Goal: Task Accomplishment & Management: Manage account settings

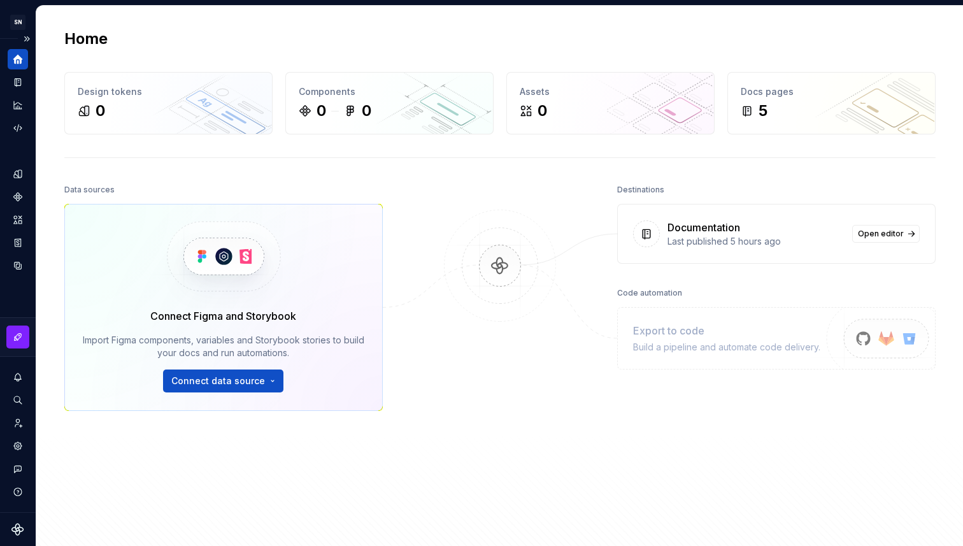
click at [21, 66] on div "Home" at bounding box center [18, 59] width 20 height 20
click at [20, 85] on icon "Documentation" at bounding box center [19, 82] width 5 height 7
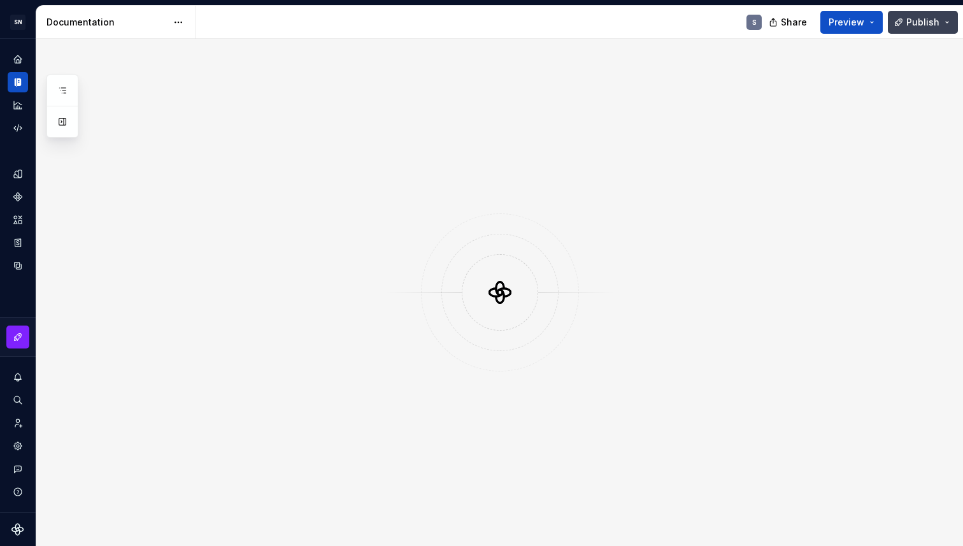
click at [915, 27] on span "Publish" at bounding box center [922, 22] width 33 height 13
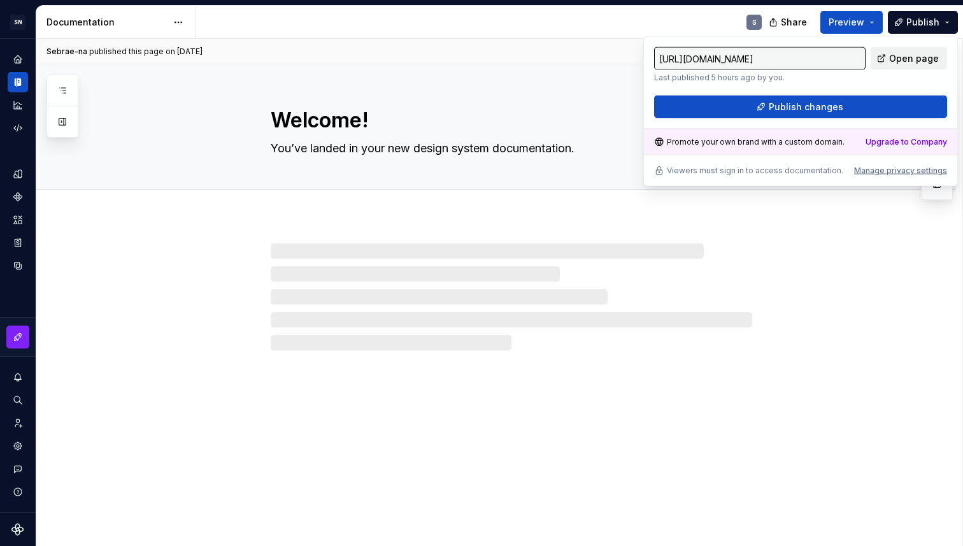
click at [900, 56] on span "Open page" at bounding box center [914, 58] width 50 height 13
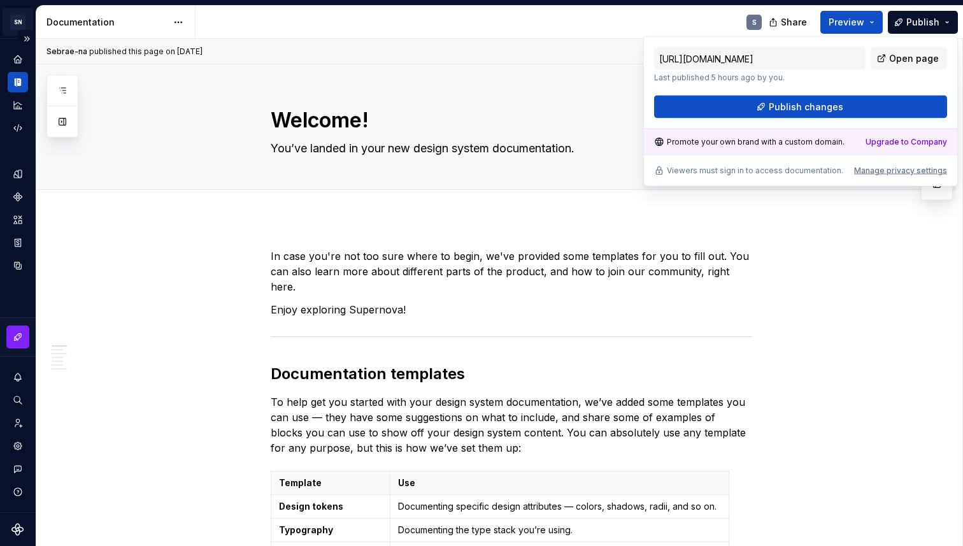
click at [15, 13] on html "SN Céu S Design system data Documentation S Share Preview Publish Pages Add Acc…" at bounding box center [481, 273] width 963 height 546
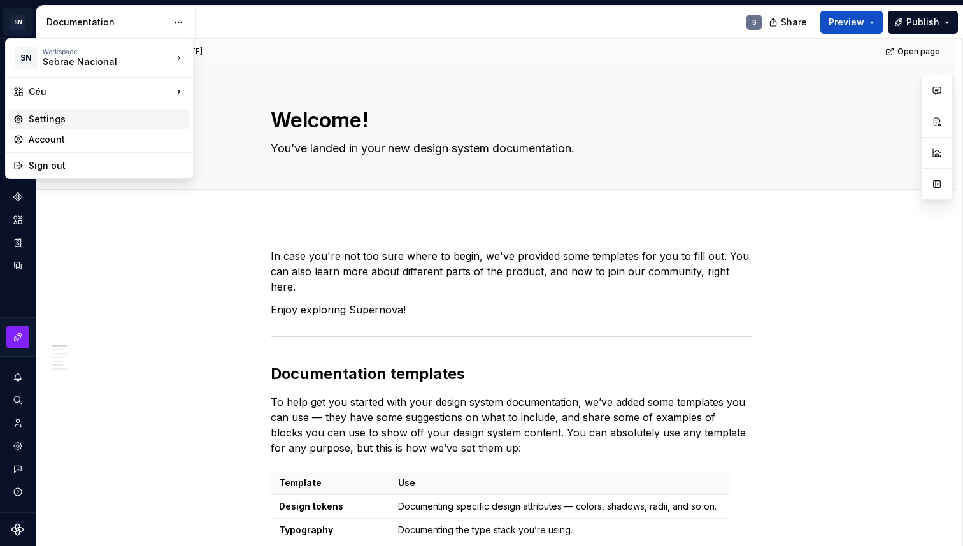
click at [43, 117] on div "Settings" at bounding box center [107, 119] width 157 height 13
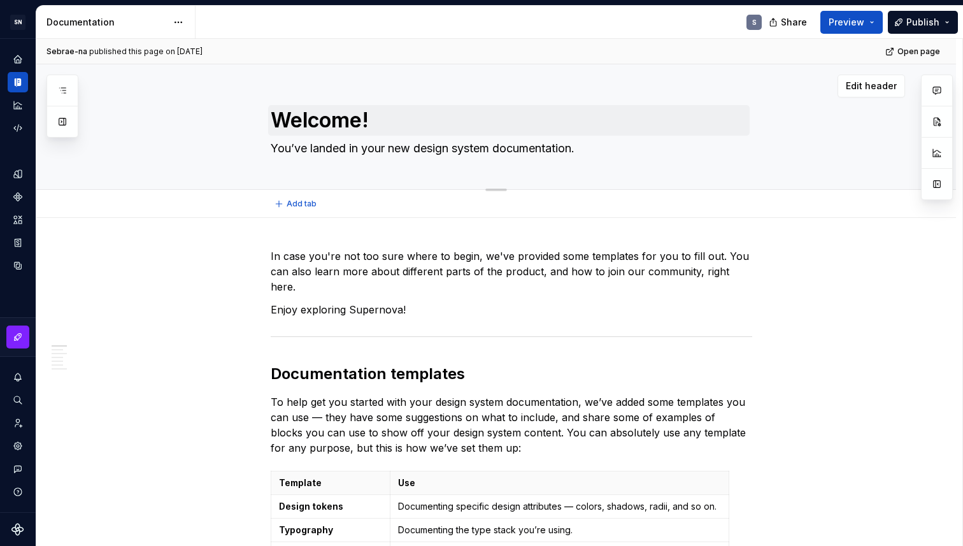
type textarea "*"
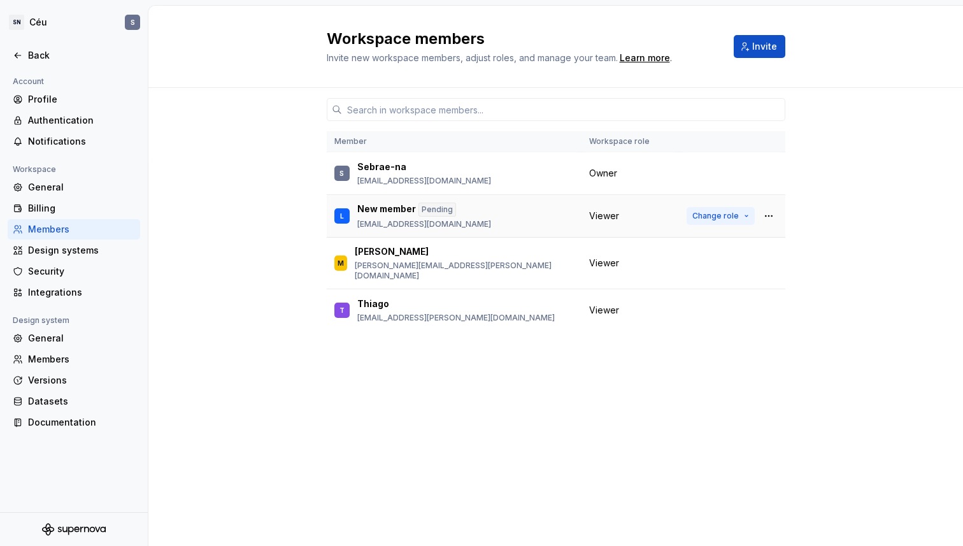
click at [709, 214] on span "Change role" at bounding box center [715, 216] width 46 height 10
click at [868, 204] on div "Member Workspace role S Sebrae-na [EMAIL_ADDRESS][DOMAIN_NAME] Owner L New memb…" at bounding box center [555, 317] width 814 height 458
click at [55, 191] on div "General" at bounding box center [81, 187] width 107 height 13
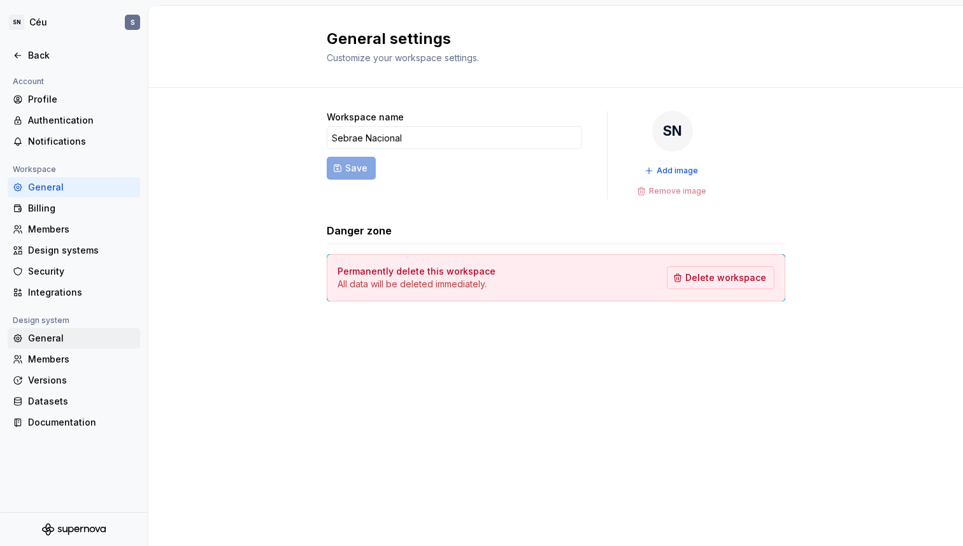
click at [48, 338] on div "General" at bounding box center [81, 338] width 107 height 13
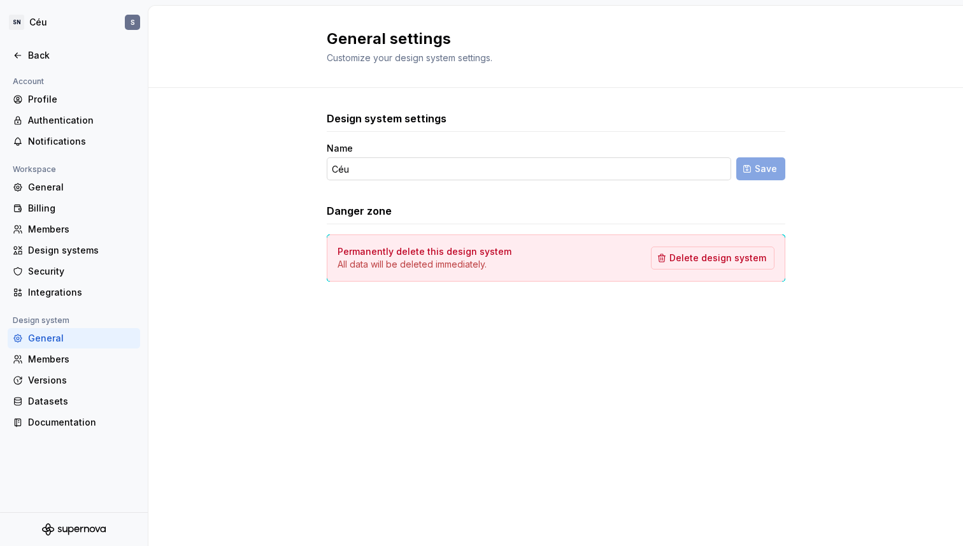
click at [385, 172] on input "Céu" at bounding box center [529, 168] width 404 height 23
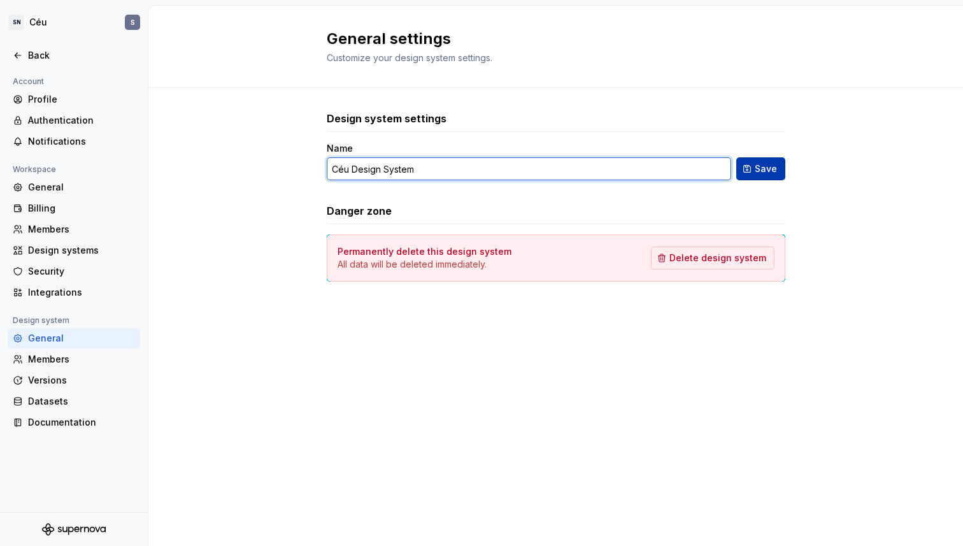
type input "Céu Design System"
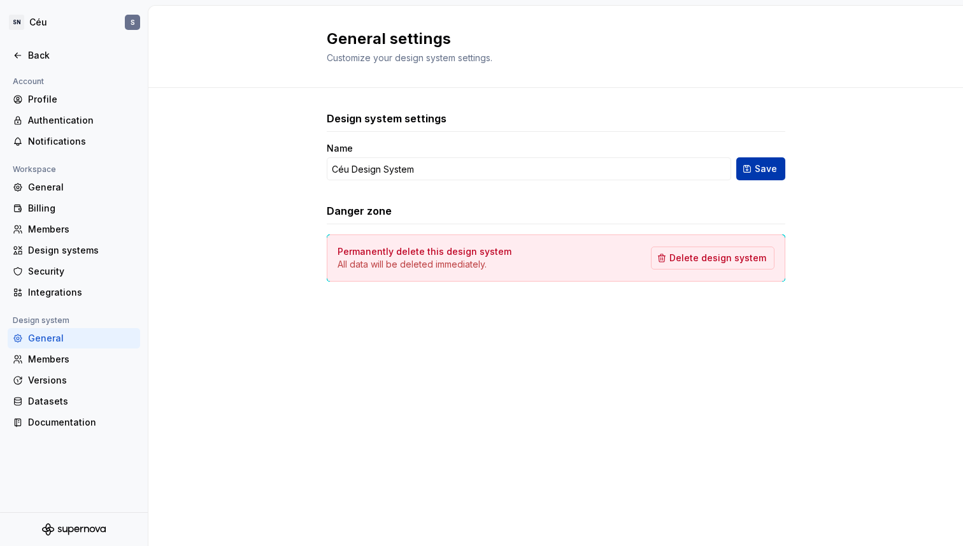
click at [763, 167] on span "Save" at bounding box center [765, 168] width 22 height 13
click at [23, 58] on div "Back" at bounding box center [74, 55] width 122 height 13
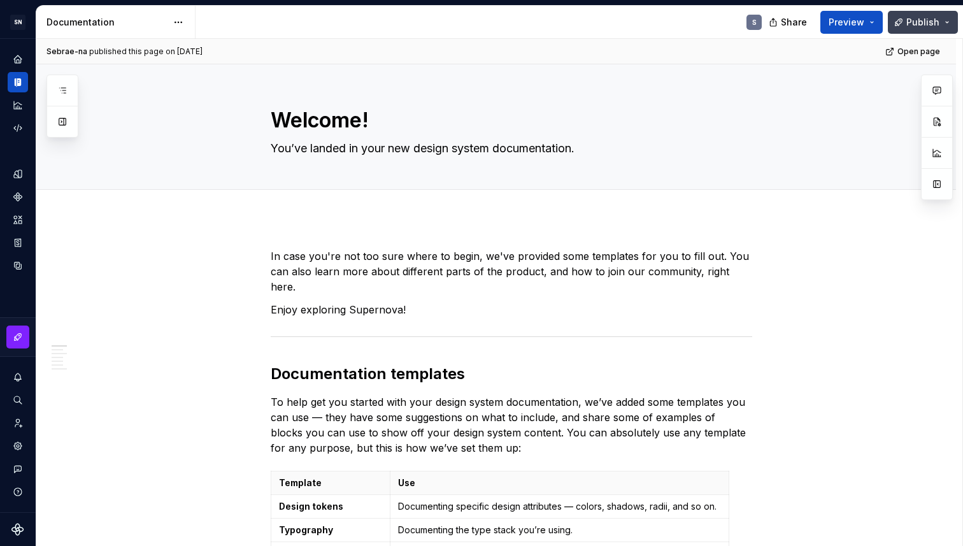
click at [951, 22] on button "Publish" at bounding box center [923, 22] width 70 height 23
click at [604, 22] on div "S" at bounding box center [483, 22] width 576 height 33
type textarea "*"
click at [18, 60] on icon "Home" at bounding box center [17, 59] width 8 height 8
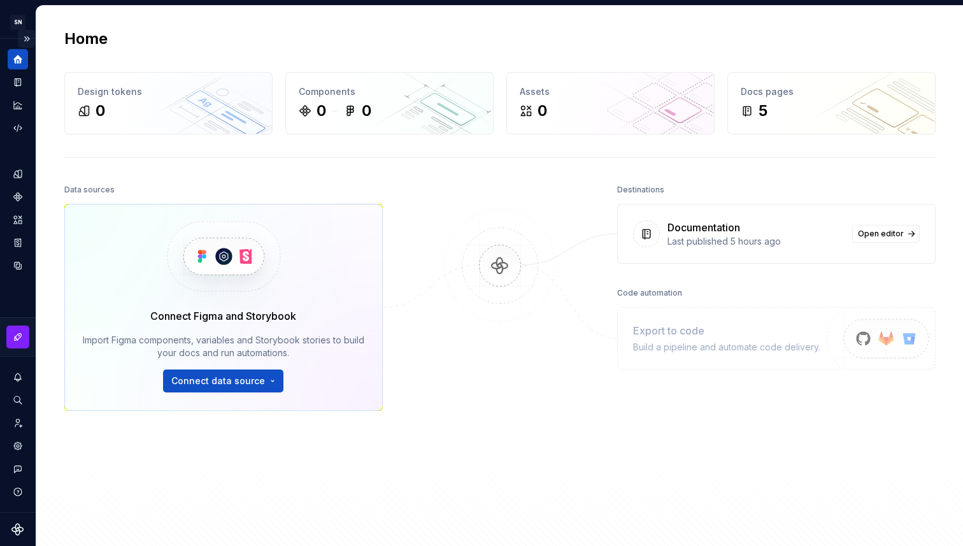
click at [30, 39] on button "Expand sidebar" at bounding box center [27, 39] width 18 height 18
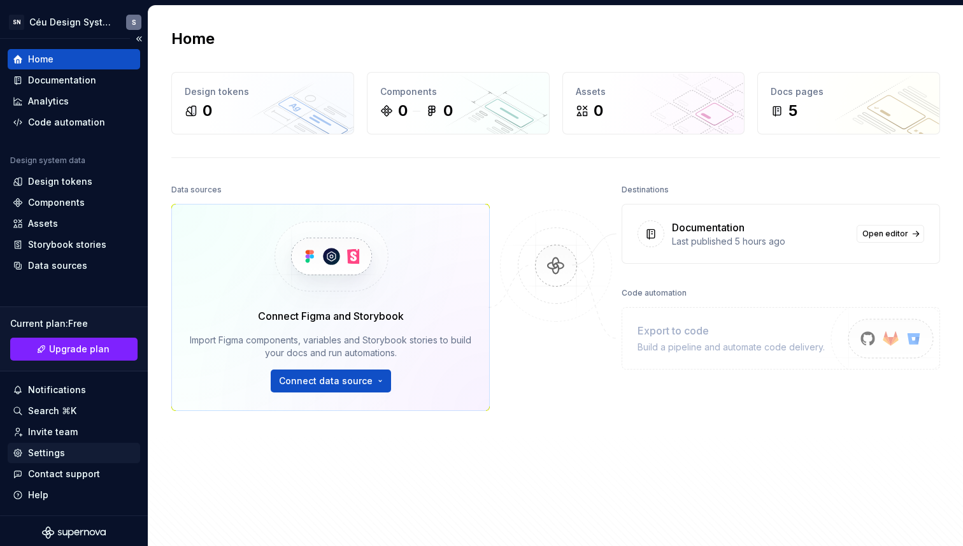
click at [57, 456] on div "Settings" at bounding box center [46, 452] width 37 height 13
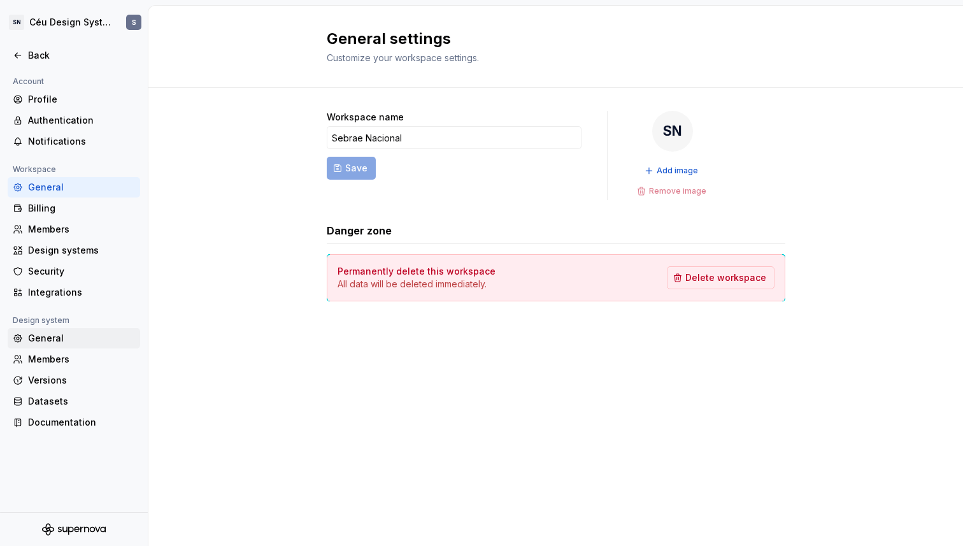
click at [63, 341] on div "General" at bounding box center [81, 338] width 107 height 13
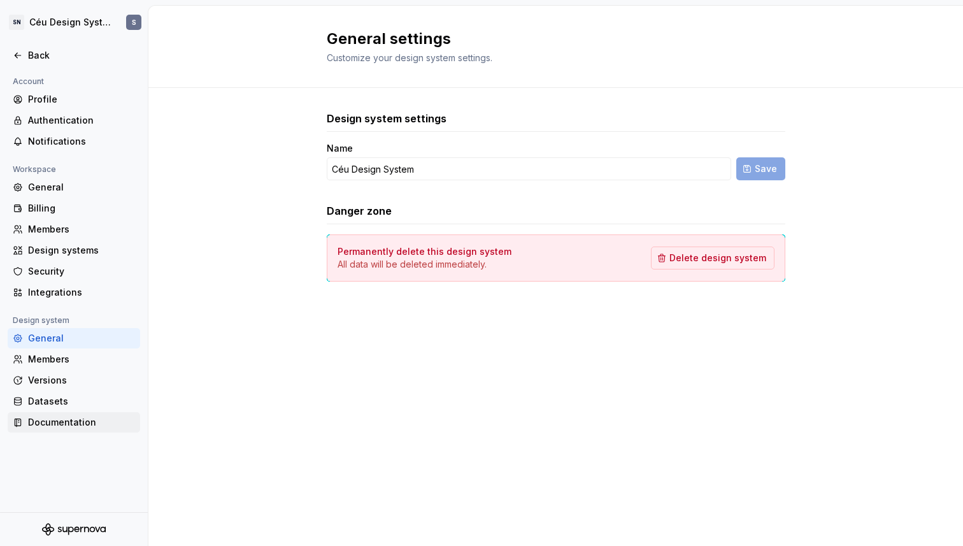
click at [50, 421] on div "Documentation" at bounding box center [81, 422] width 107 height 13
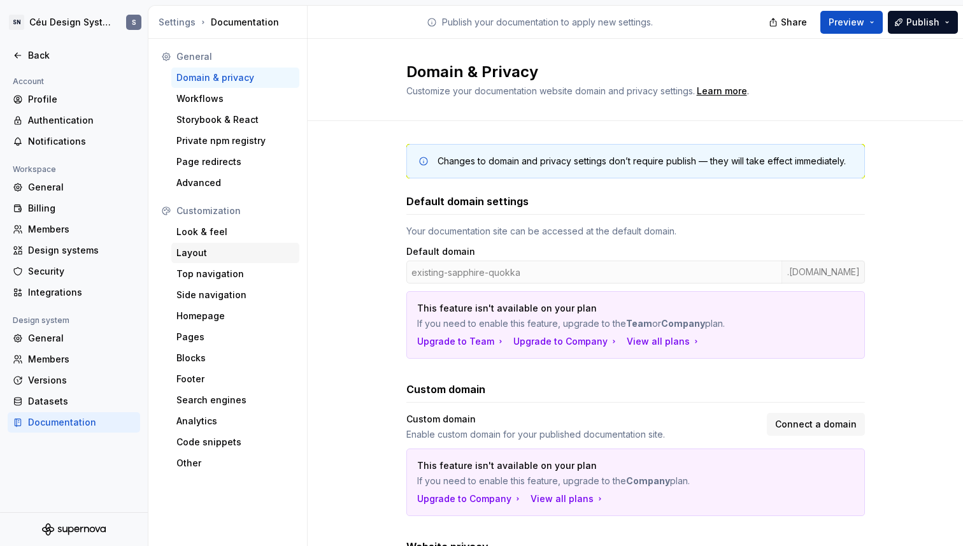
click at [204, 254] on div "Layout" at bounding box center [235, 252] width 118 height 13
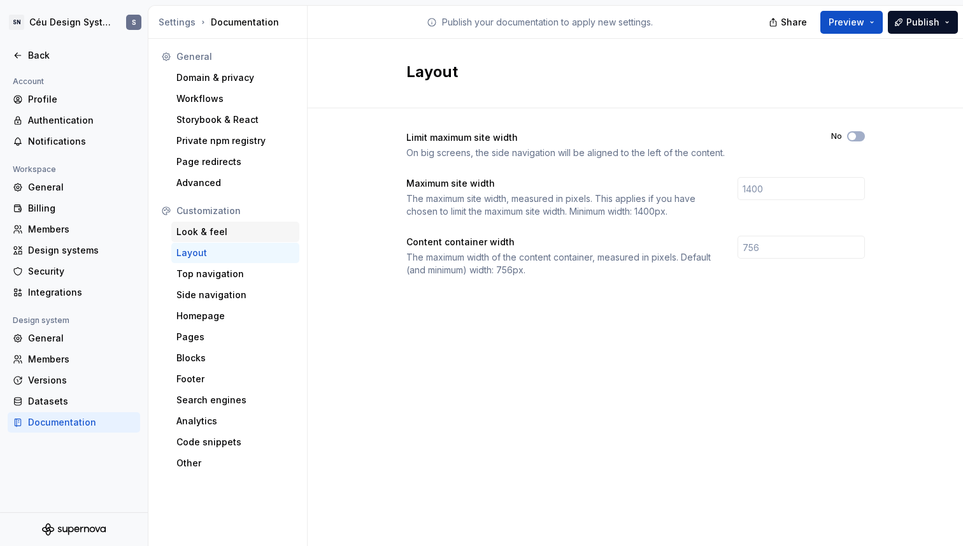
click at [204, 232] on div "Look & feel" at bounding box center [235, 231] width 118 height 13
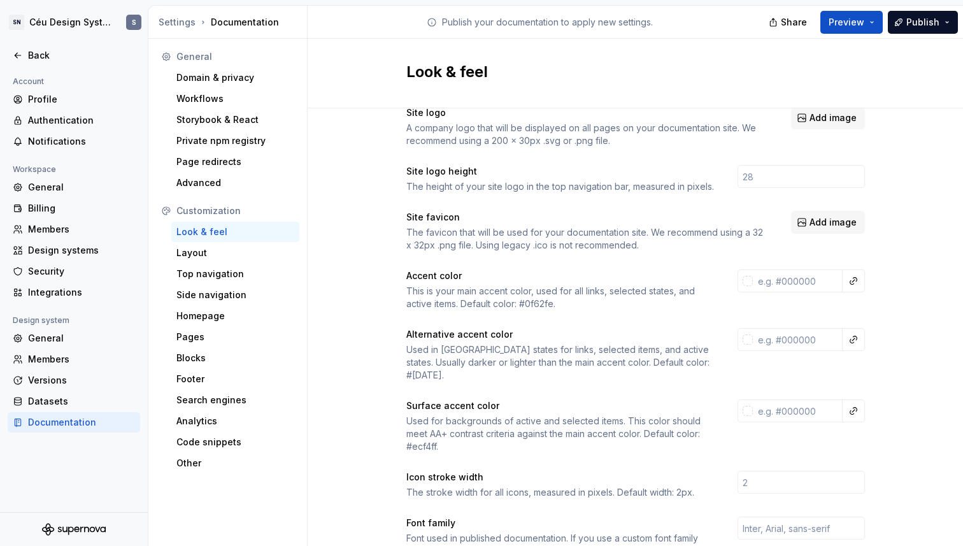
scroll to position [208, 0]
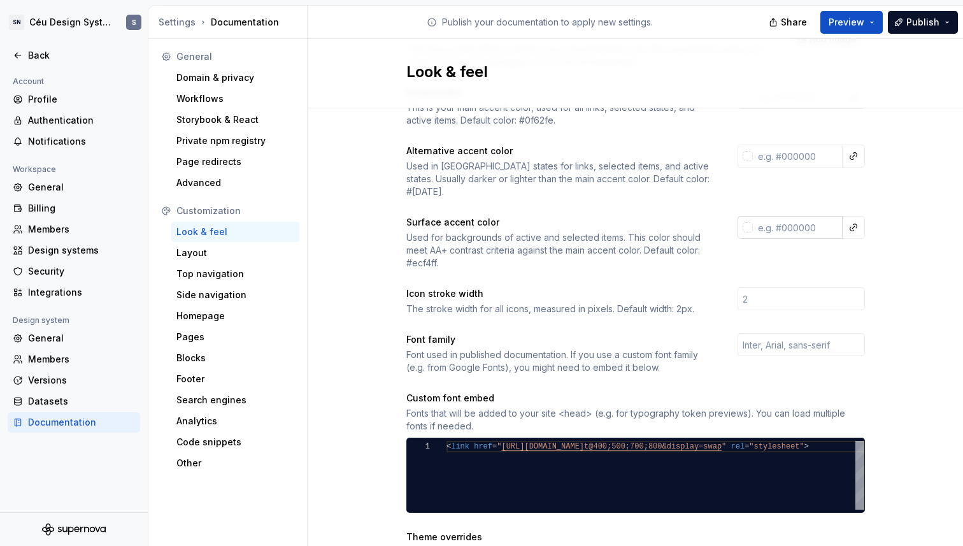
click at [781, 216] on input "text" at bounding box center [798, 227] width 90 height 23
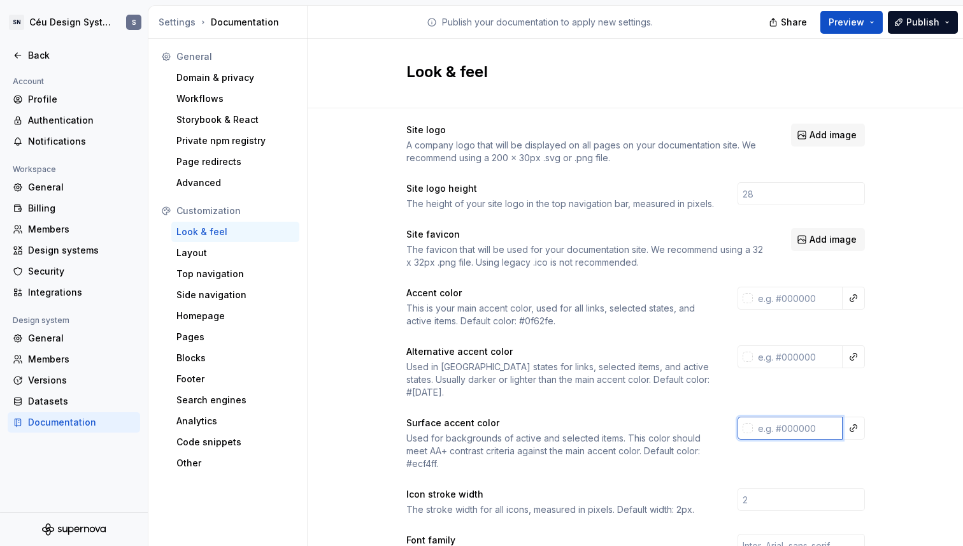
scroll to position [0, 0]
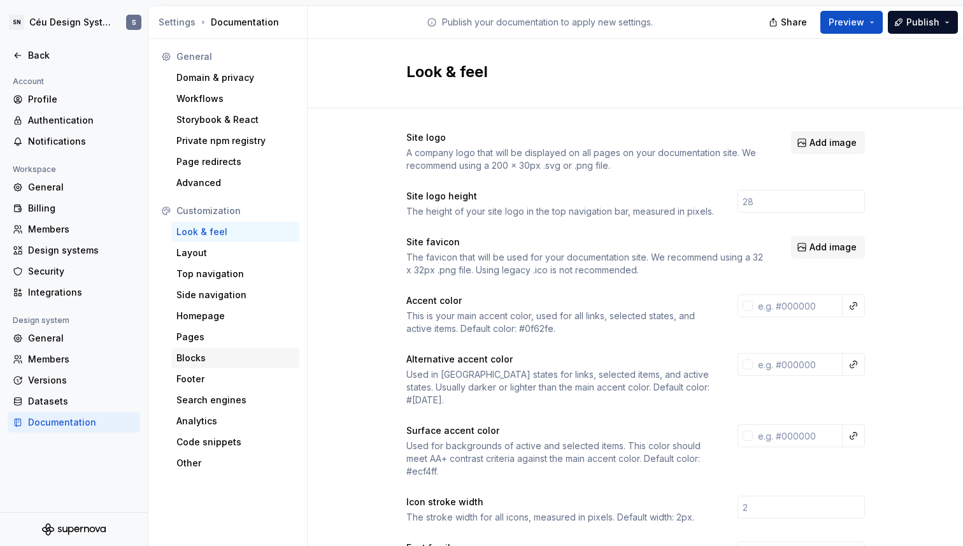
click at [195, 358] on div "Blocks" at bounding box center [235, 357] width 118 height 13
